Goal: Communication & Community: Connect with others

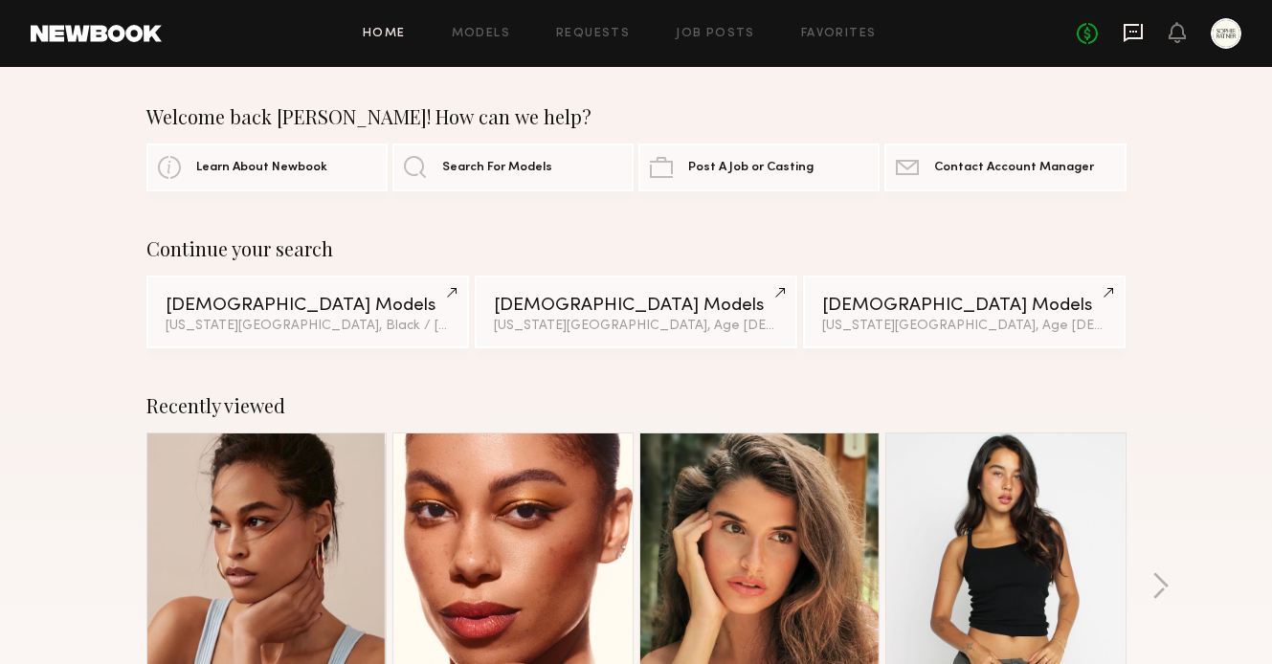
click at [1135, 37] on icon at bounding box center [1133, 33] width 19 height 18
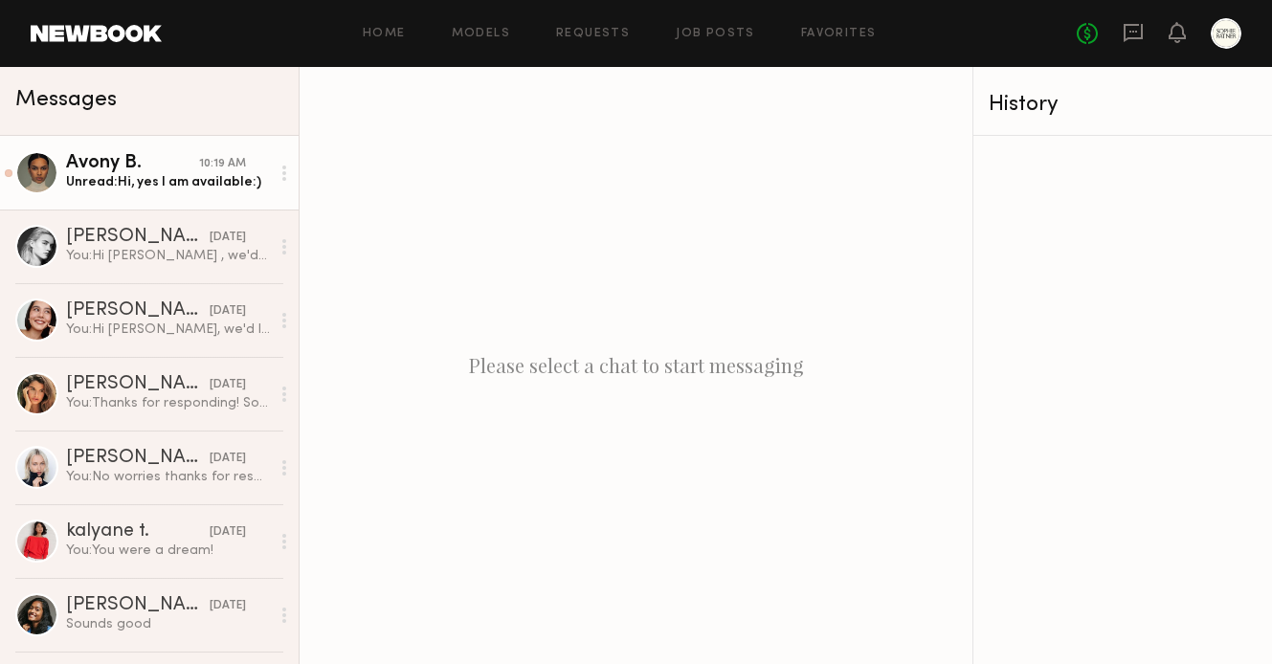
click at [169, 157] on div "Avony B." at bounding box center [132, 163] width 133 height 19
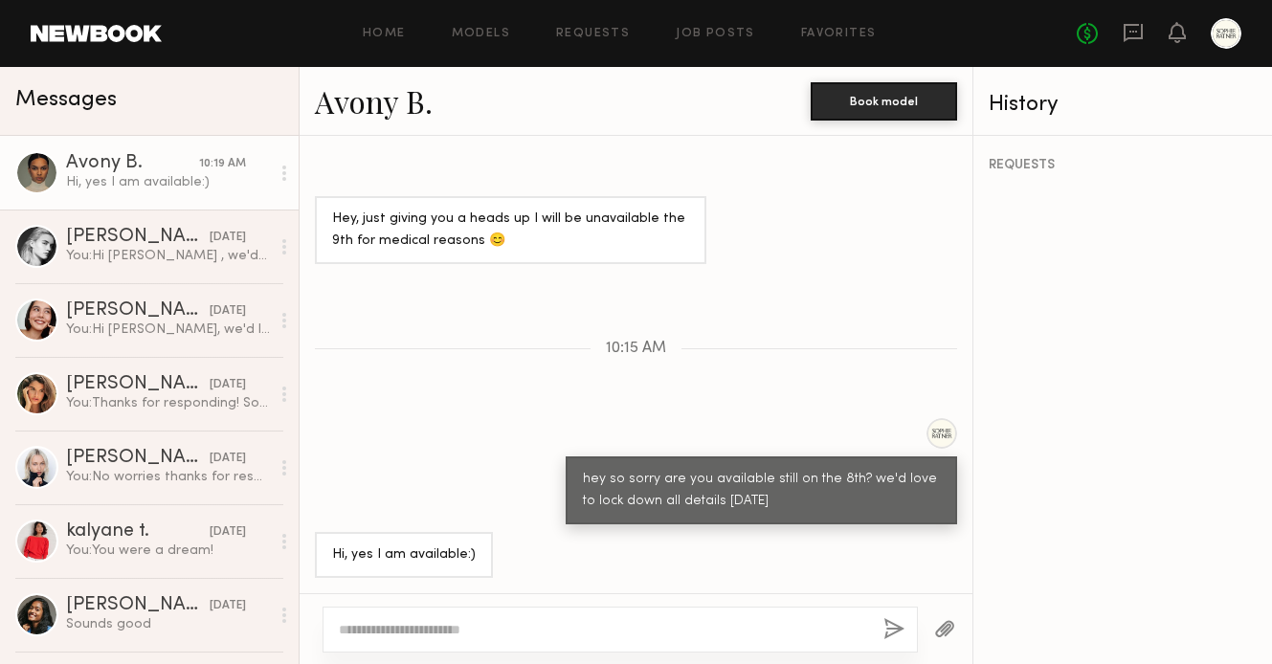
scroll to position [1194, 0]
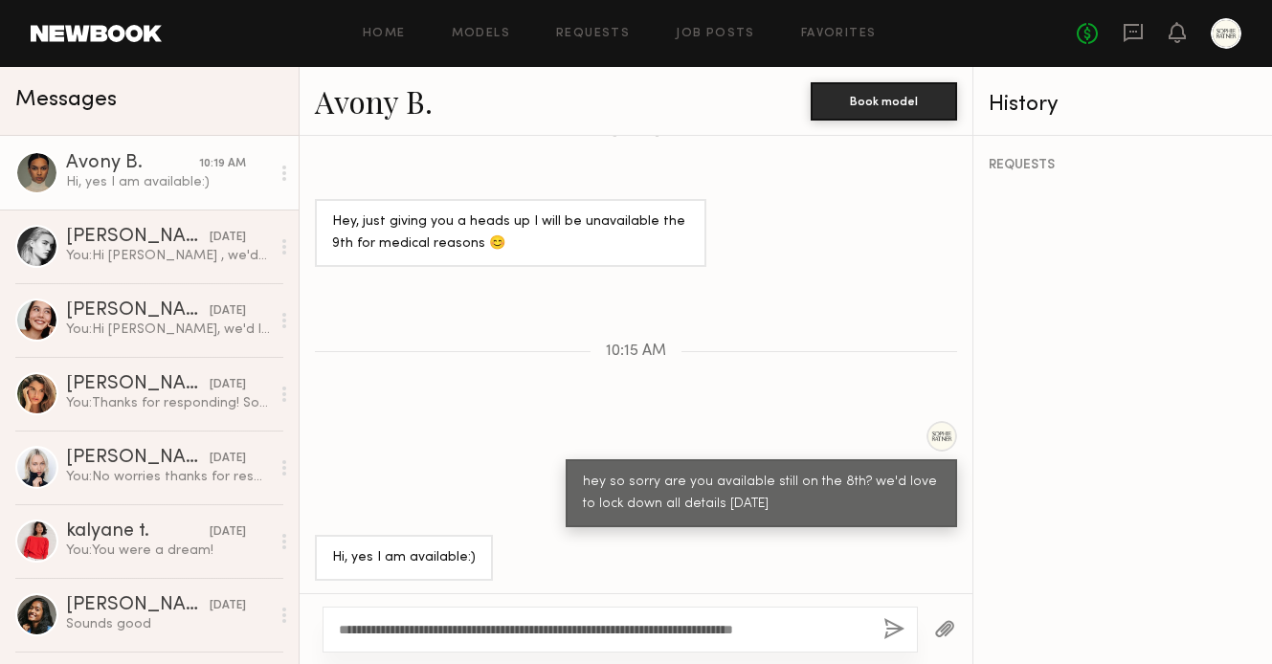
click at [771, 628] on textarea "**********" at bounding box center [603, 629] width 529 height 19
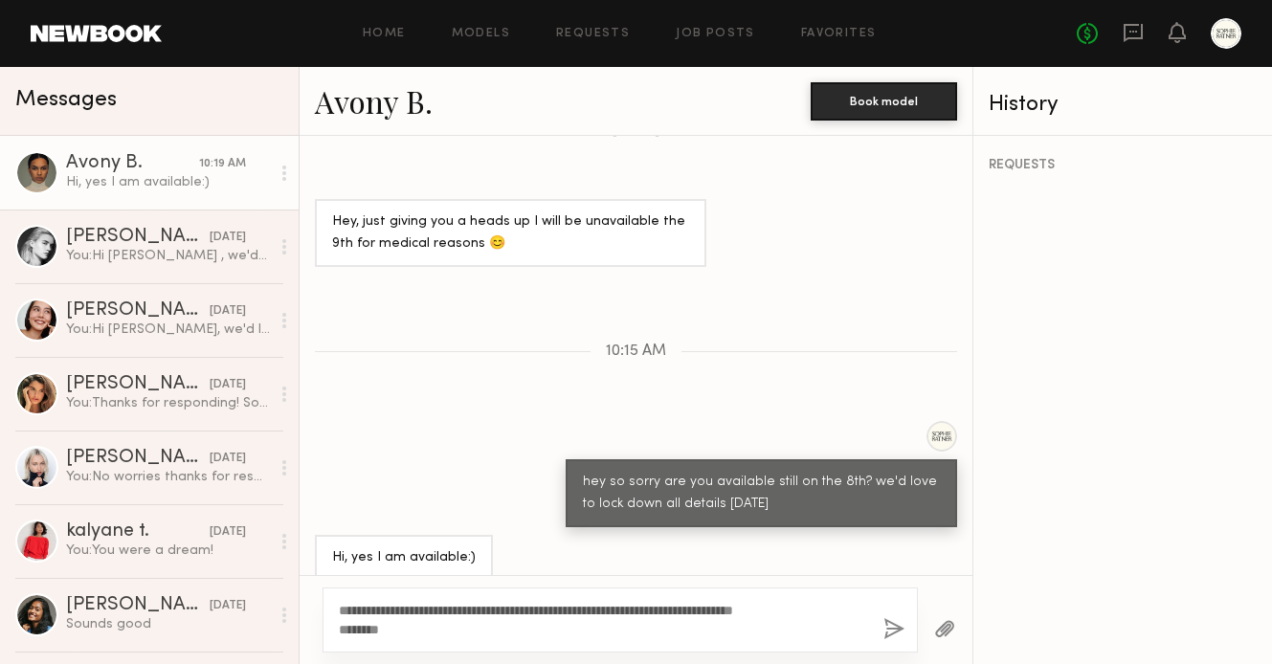
type textarea "**********"
click at [896, 628] on button "button" at bounding box center [894, 630] width 21 height 24
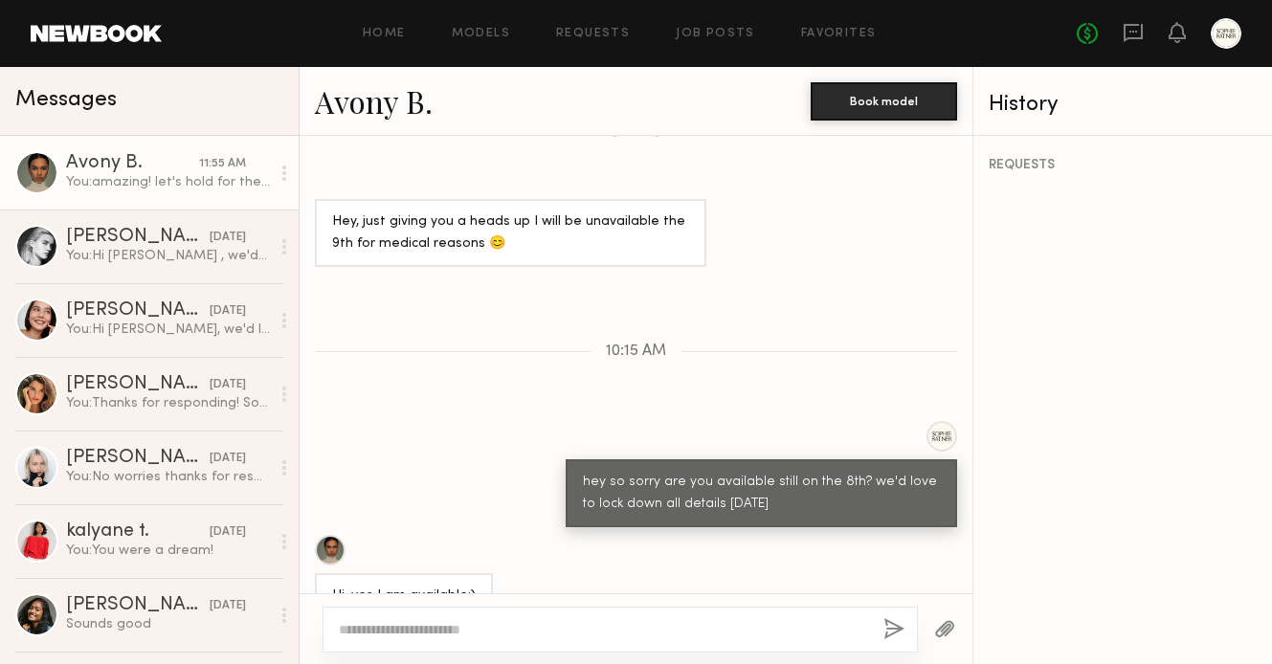
scroll to position [1475, 0]
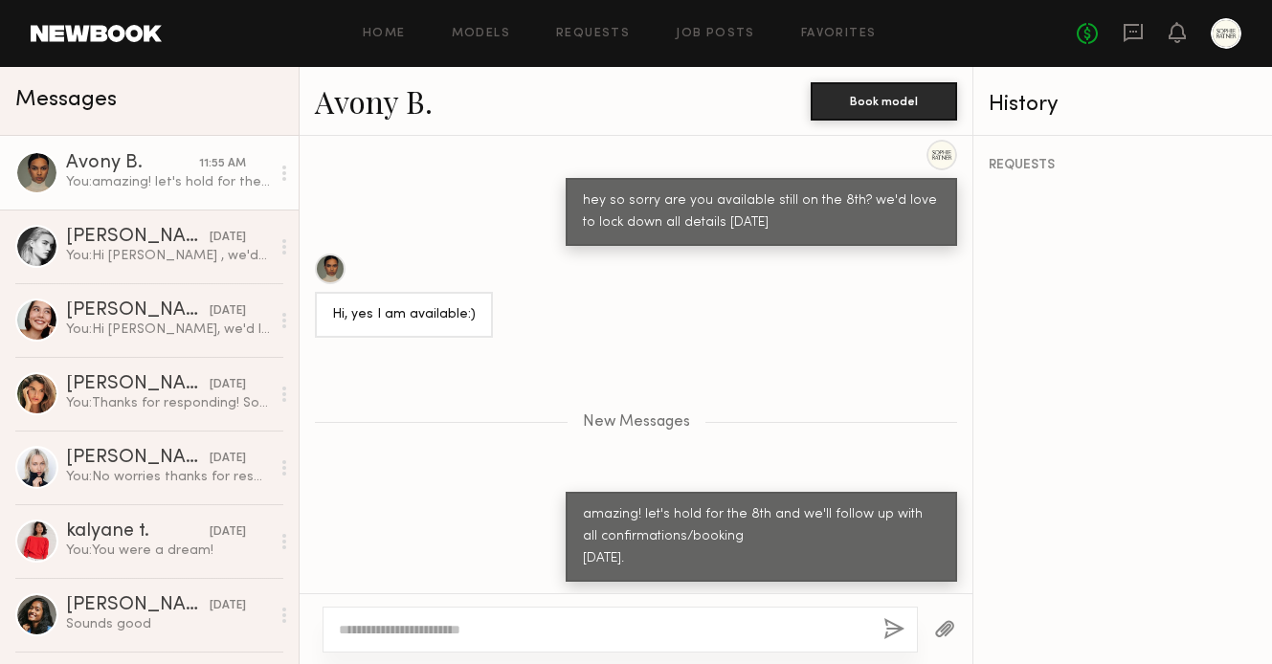
click at [34, 175] on div at bounding box center [36, 172] width 43 height 43
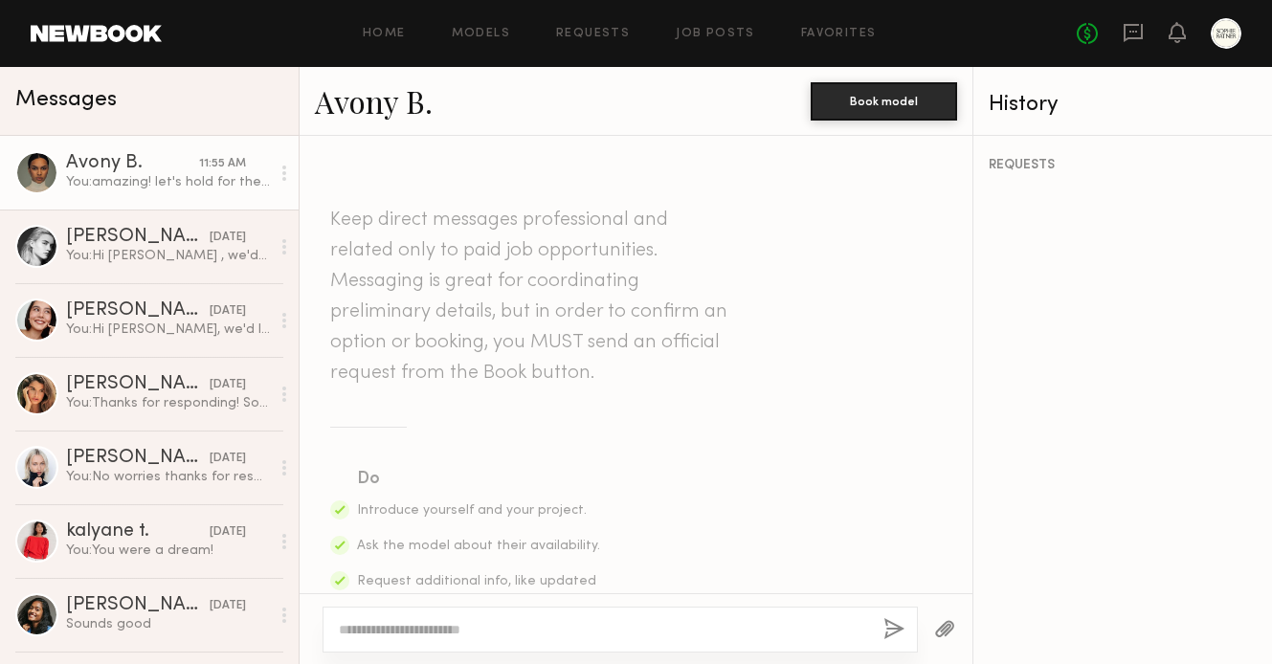
scroll to position [1067, 0]
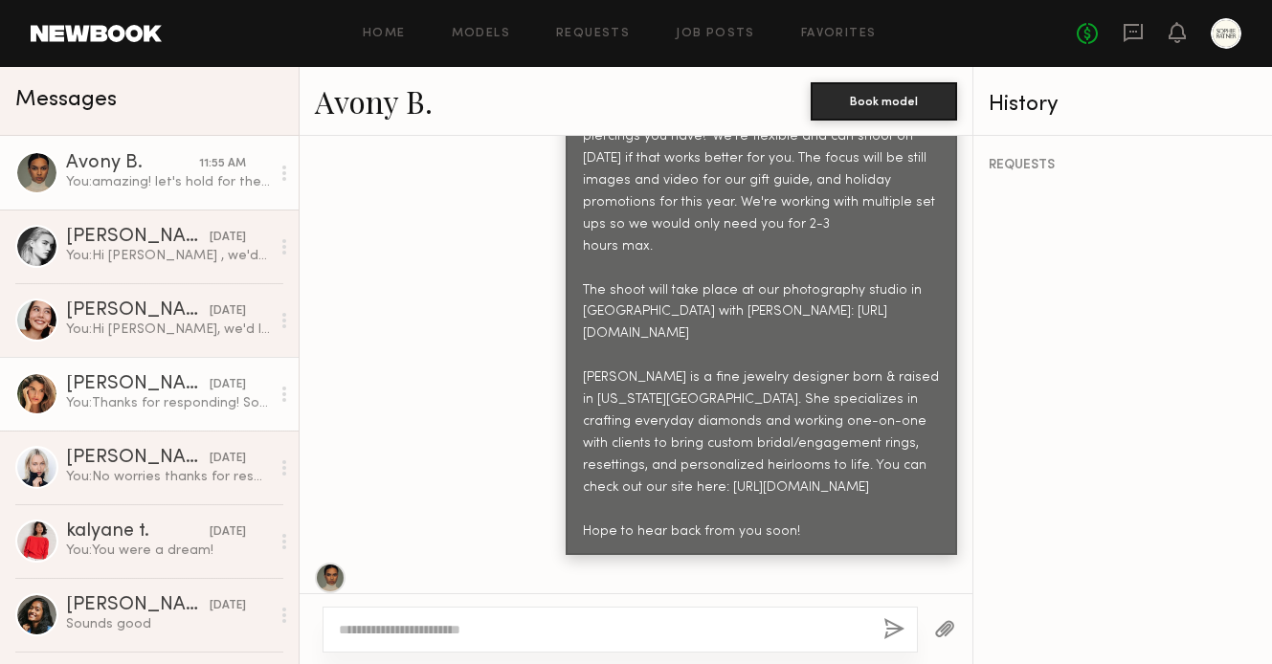
click at [181, 377] on div "Manuela G." at bounding box center [138, 384] width 144 height 19
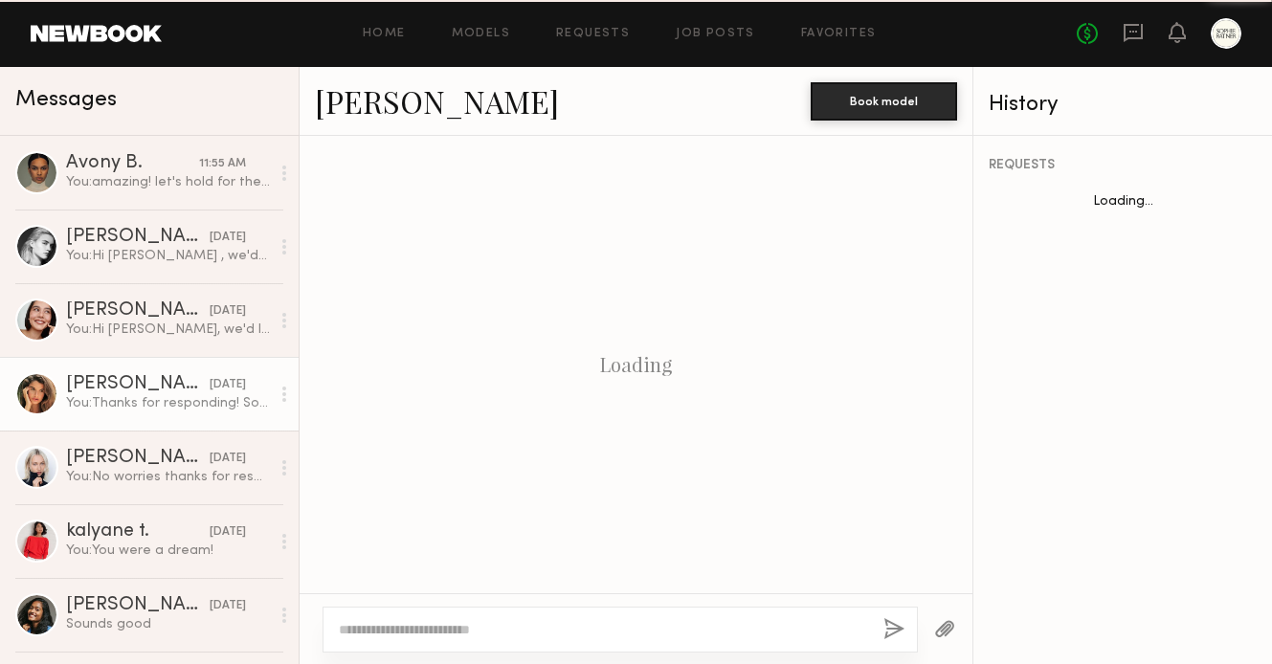
scroll to position [1278, 0]
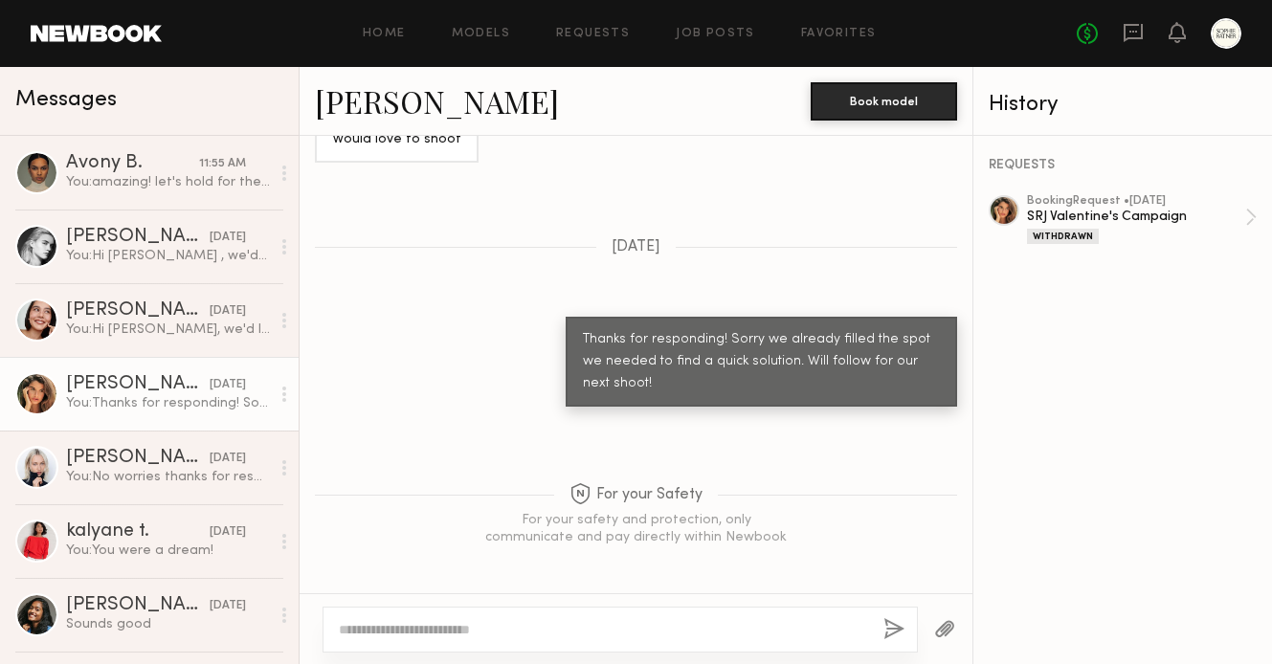
click at [388, 107] on link "Manuela G." at bounding box center [437, 100] width 244 height 41
